Goal: Transaction & Acquisition: Subscribe to service/newsletter

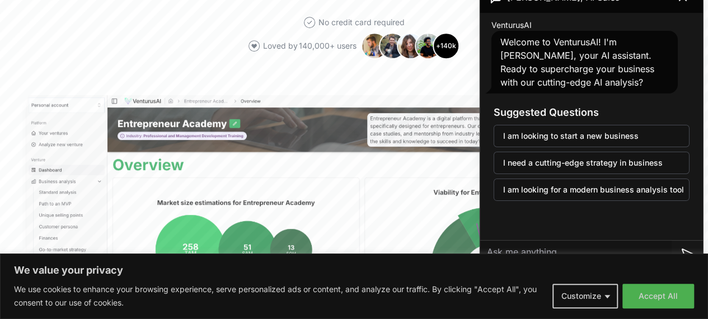
scroll to position [231, 0]
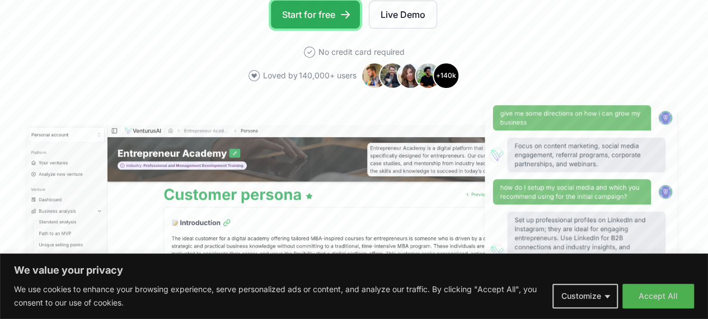
click at [335, 27] on link "Start for free" at bounding box center [315, 15] width 89 height 28
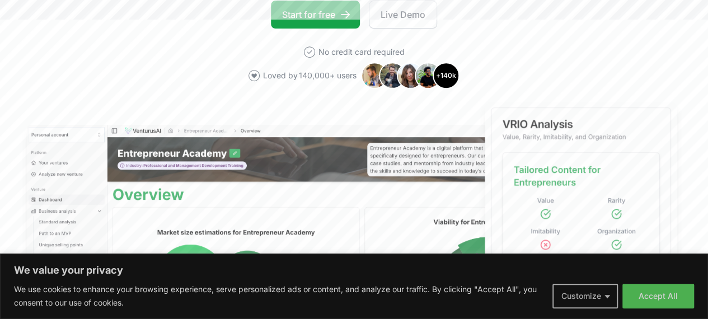
click at [562, 295] on button "Customize" at bounding box center [586, 296] width 66 height 25
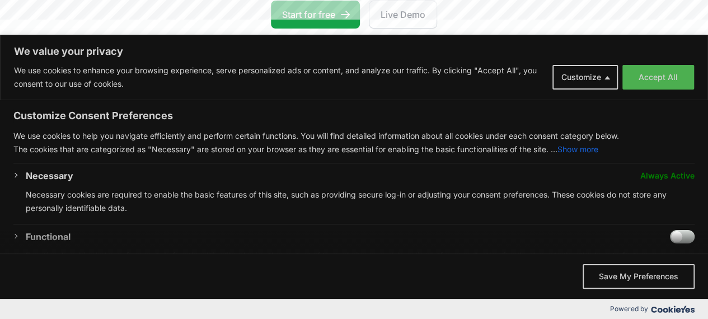
click at [704, 292] on div "Accept All Save My Preferences" at bounding box center [354, 276] width 708 height 45
click at [702, 289] on div "Accept All Save My Preferences" at bounding box center [354, 276] width 708 height 45
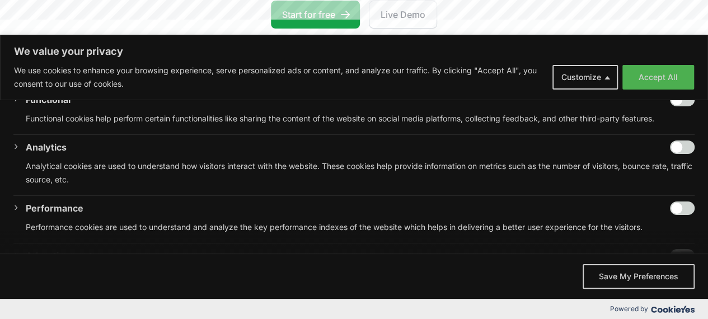
scroll to position [236, 0]
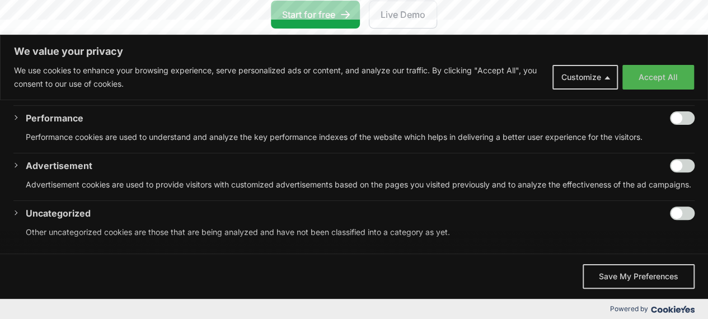
click at [704, 247] on span "We value your privacy" at bounding box center [354, 242] width 708 height 22
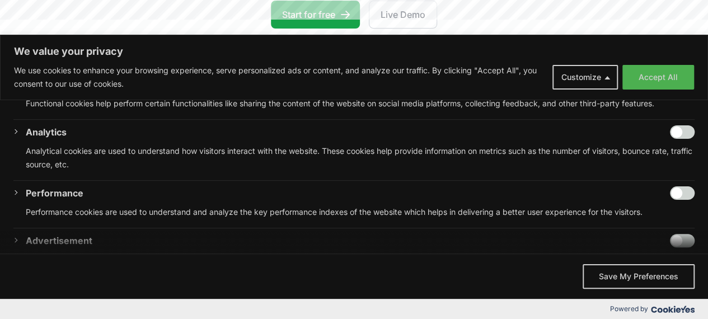
scroll to position [146, 0]
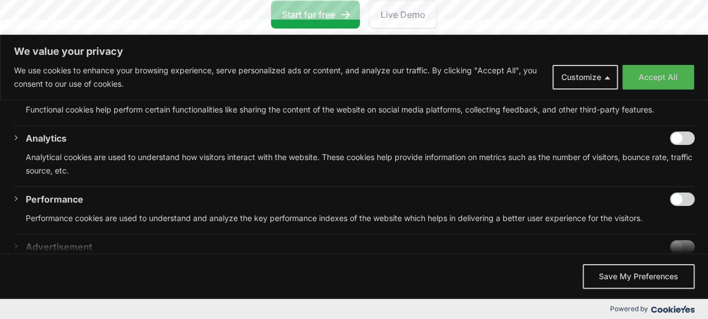
click at [674, 197] on input "Enable Performance" at bounding box center [682, 199] width 25 height 13
click at [674, 197] on input "Disable Performance" at bounding box center [682, 199] width 25 height 13
checkbox input "false"
click at [678, 132] on input "Enable Analytics" at bounding box center [682, 138] width 25 height 13
click at [678, 132] on input "Disable Analytics" at bounding box center [682, 138] width 25 height 13
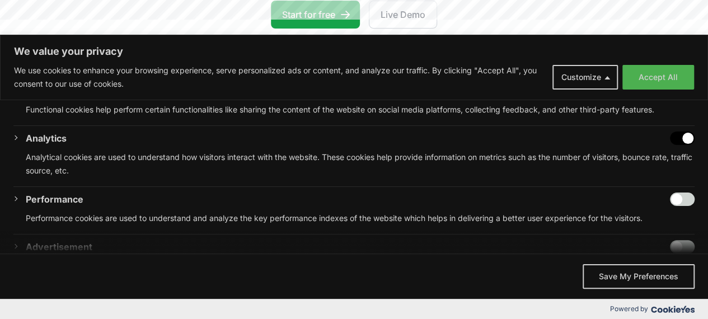
checkbox input "false"
click at [703, 265] on div "Accept All Save My Preferences" at bounding box center [354, 276] width 708 height 45
click at [702, 248] on span "We value your privacy" at bounding box center [354, 242] width 708 height 22
click at [702, 240] on span "We value your privacy" at bounding box center [354, 242] width 708 height 22
click at [706, 232] on span "We value your privacy" at bounding box center [354, 242] width 708 height 22
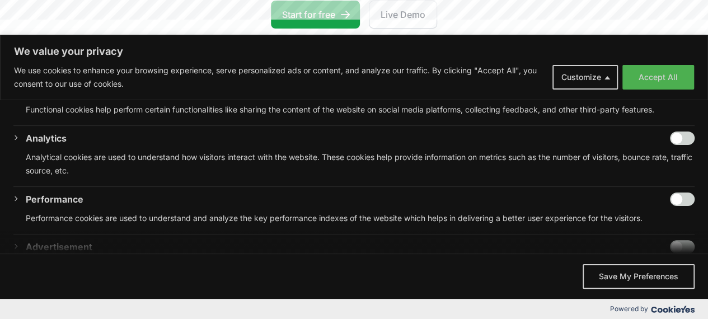
click at [706, 232] on span "We value your privacy" at bounding box center [354, 242] width 708 height 22
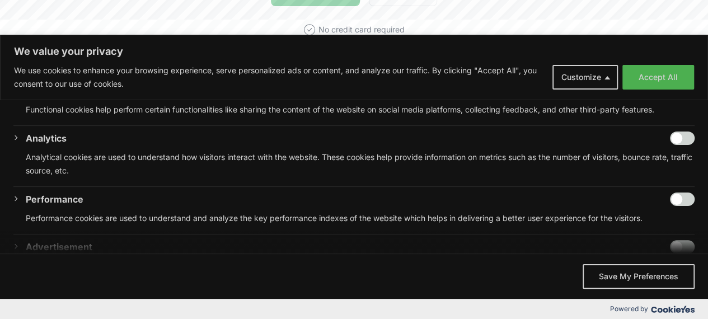
scroll to position [276, 0]
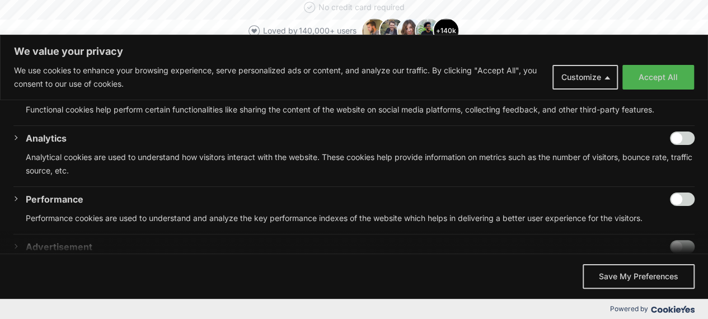
click at [706, 232] on span "We value your privacy" at bounding box center [354, 242] width 708 height 22
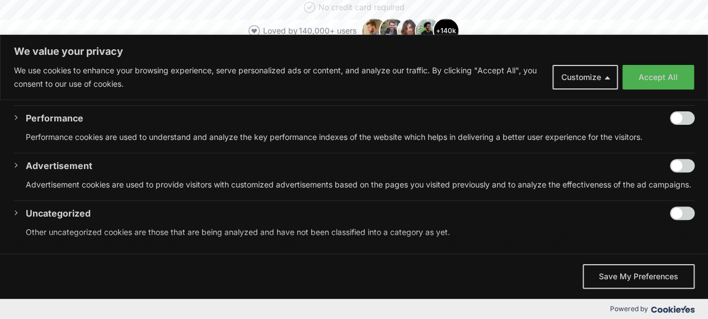
click at [676, 159] on input "Enable Advertisement" at bounding box center [682, 165] width 25 height 13
checkbox input "true"
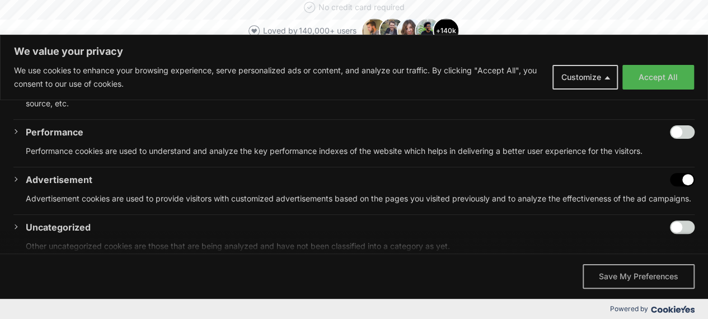
click at [639, 271] on button "Save My Preferences" at bounding box center [639, 276] width 112 height 25
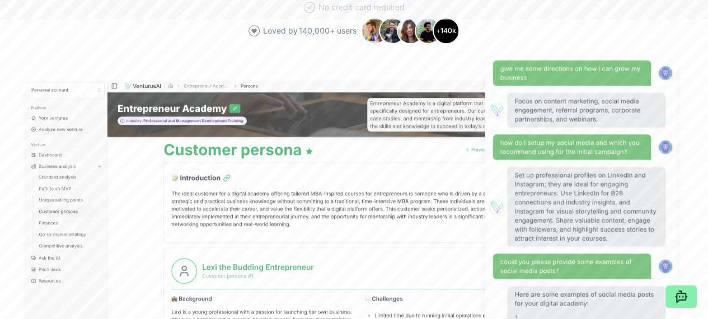
scroll to position [0, 0]
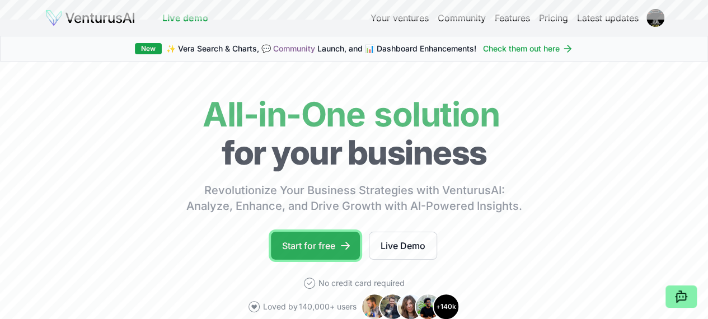
click at [333, 251] on link "Start for free" at bounding box center [315, 246] width 89 height 28
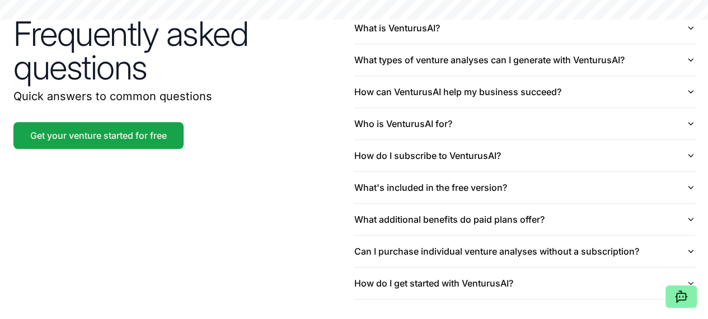
scroll to position [2584, 0]
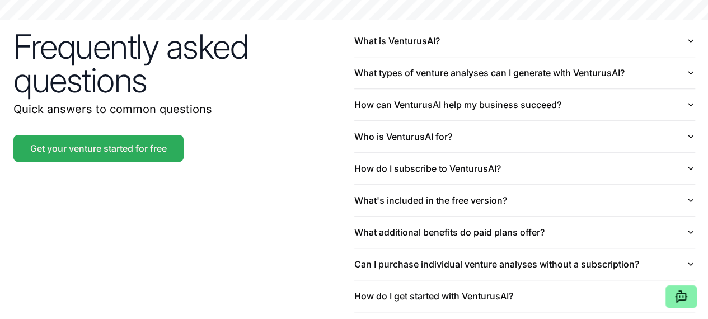
click at [148, 162] on link "Get your venture started for free" at bounding box center [98, 148] width 170 height 27
click at [121, 162] on link "Get your venture started for free" at bounding box center [98, 148] width 170 height 27
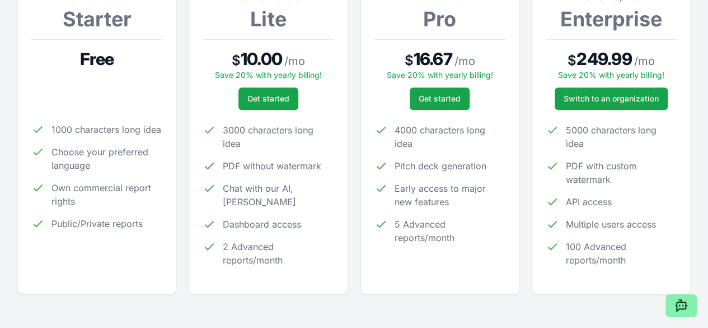
scroll to position [202, 0]
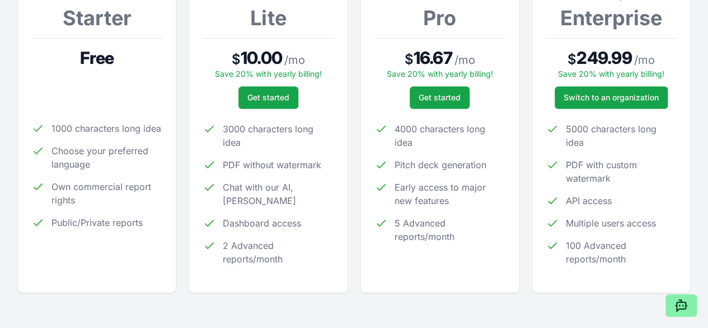
click at [118, 128] on div "For individuals Starter Free 1000 characters long idea Choose your preferred la…" at bounding box center [96, 134] width 131 height 290
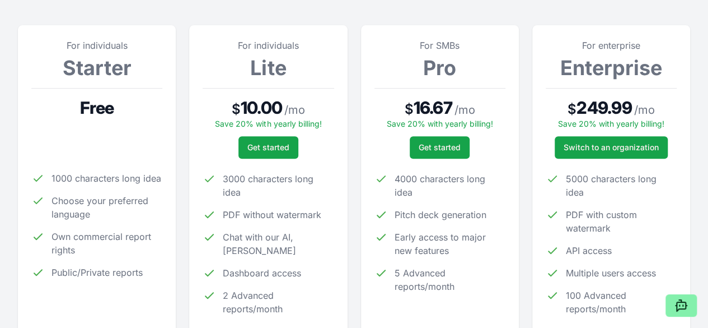
scroll to position [148, 0]
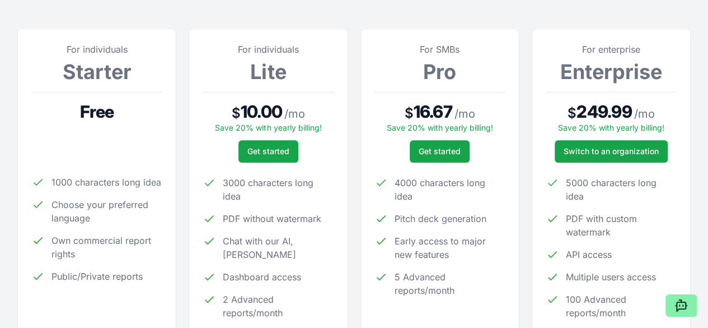
click at [118, 128] on p at bounding box center [96, 131] width 131 height 18
